Goal: Obtain resource: Download file/media

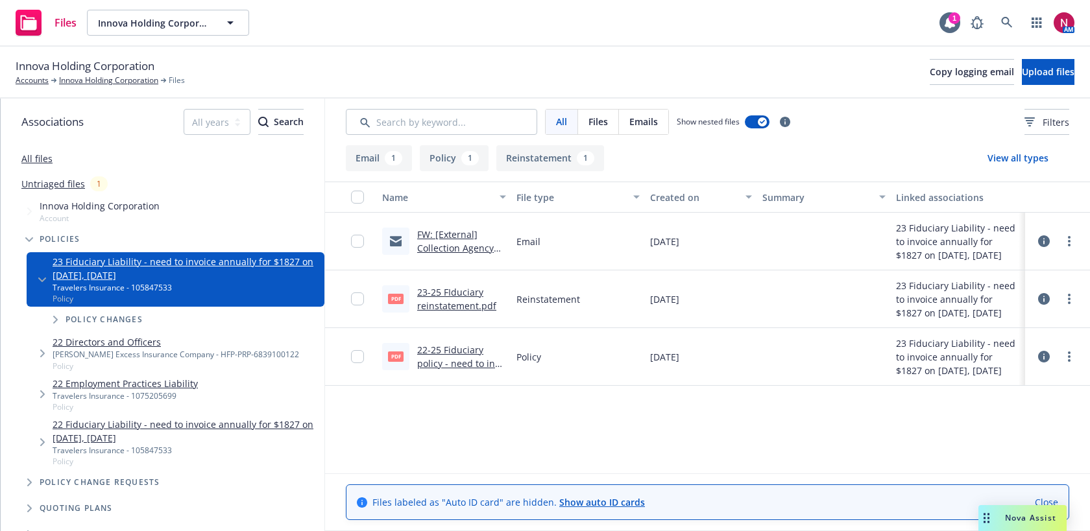
click at [456, 304] on link "23-25 FIduciary reinstatement.pdf" at bounding box center [456, 299] width 79 height 26
